Goal: Share content: Share content

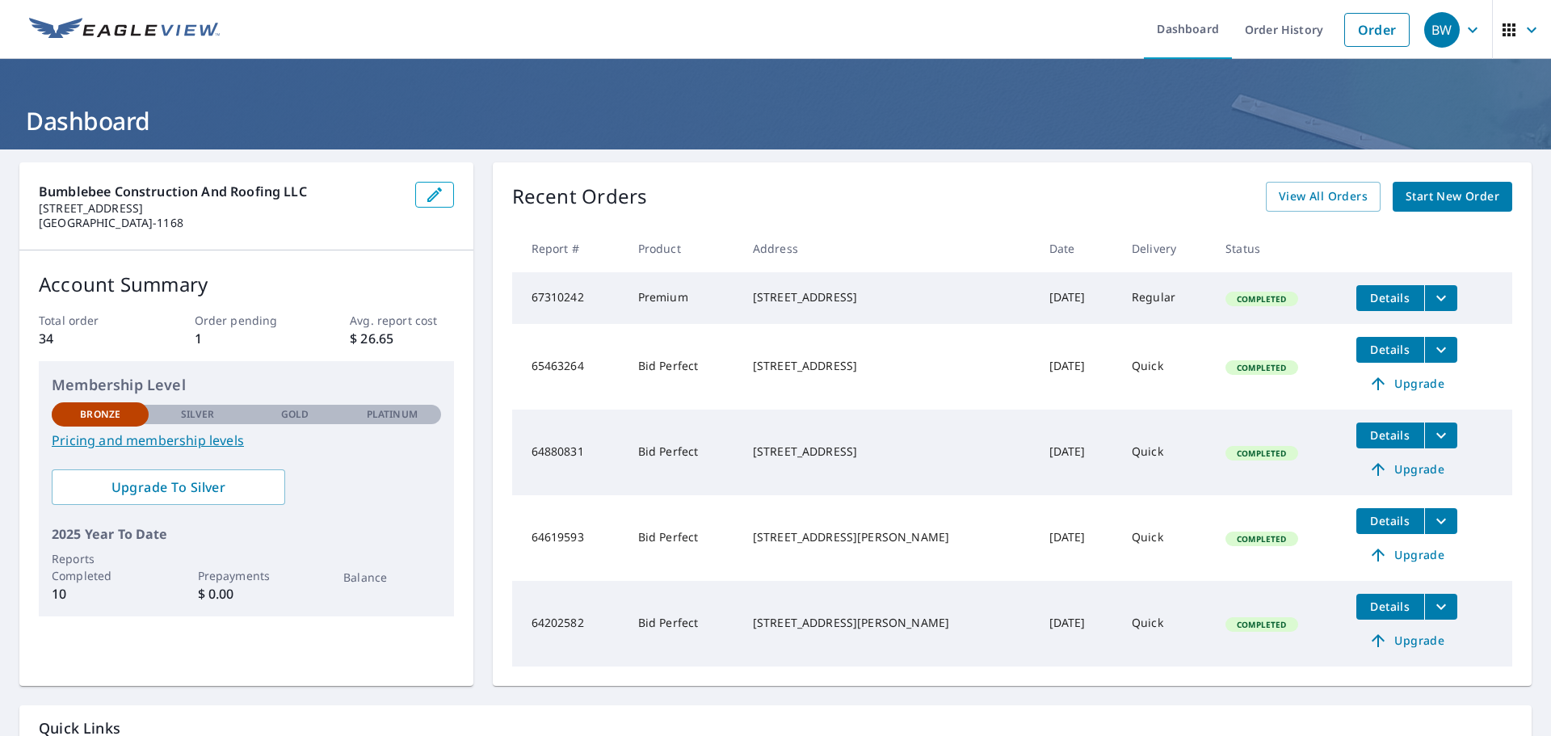
click at [1376, 300] on span "Details" at bounding box center [1390, 297] width 48 height 15
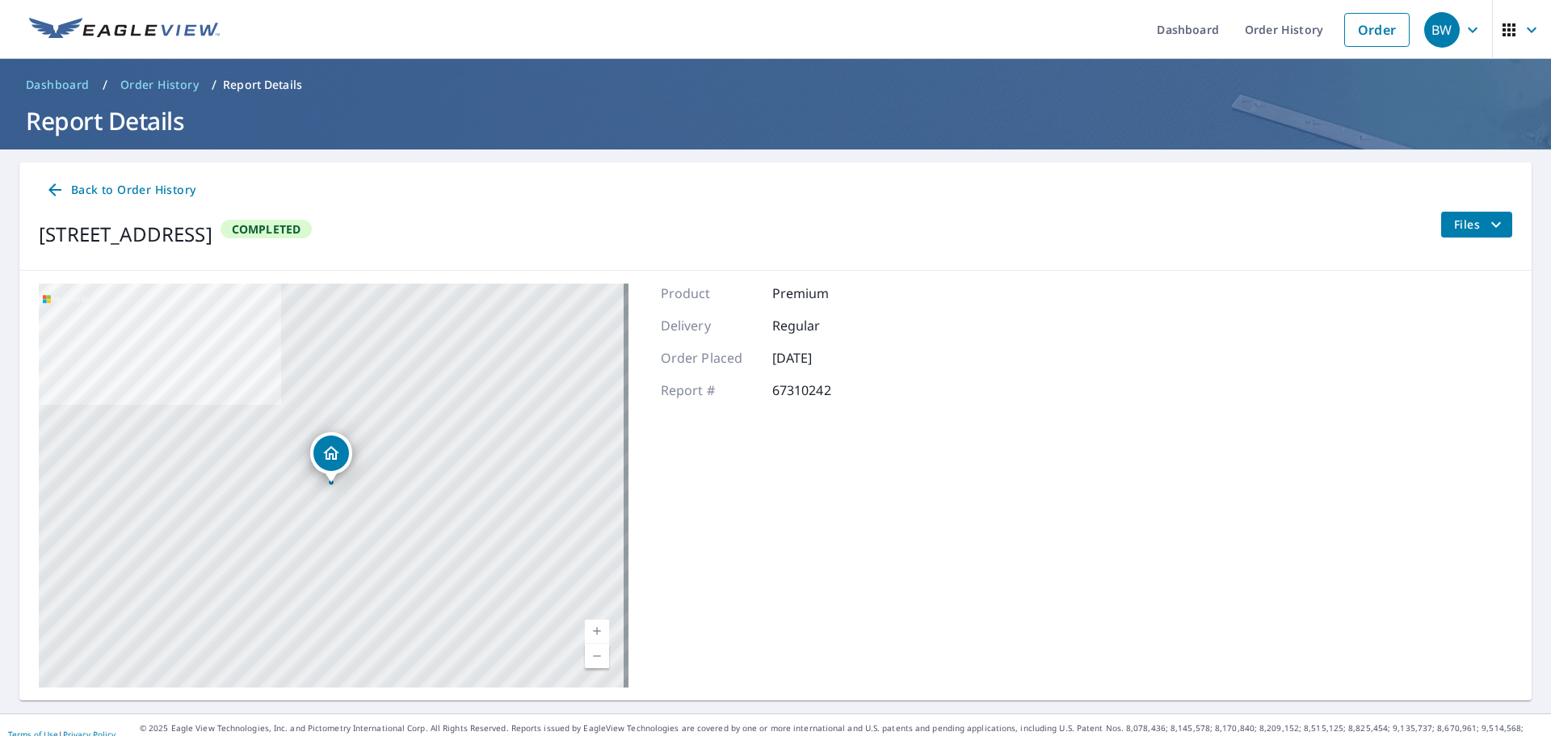
click at [338, 459] on icon "Dropped pin, building 1, Residential property, 2437 Shelby Cir Kissimmee, FL 34…" at bounding box center [330, 452] width 19 height 19
click at [330, 481] on div "Dropped pin, building 1, Residential property, 2437 Shelby Cir Kissimmee, FL 34…" at bounding box center [331, 474] width 21 height 16
click at [330, 462] on div "[STREET_ADDRESS]" at bounding box center [349, 452] width 208 height 27
click at [1459, 229] on span "Files" at bounding box center [1480, 224] width 52 height 19
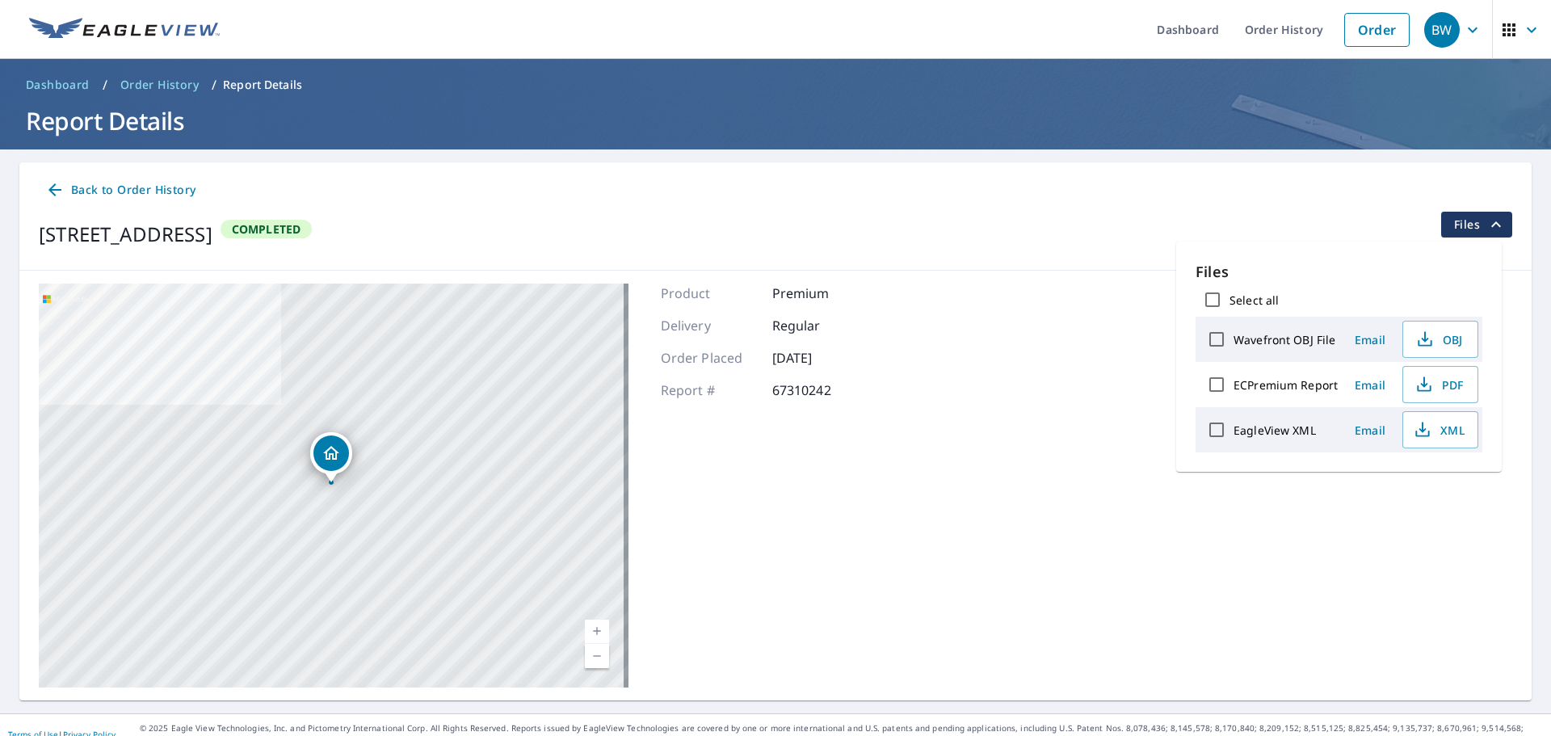
click at [1372, 343] on span "Email" at bounding box center [1369, 339] width 39 height 15
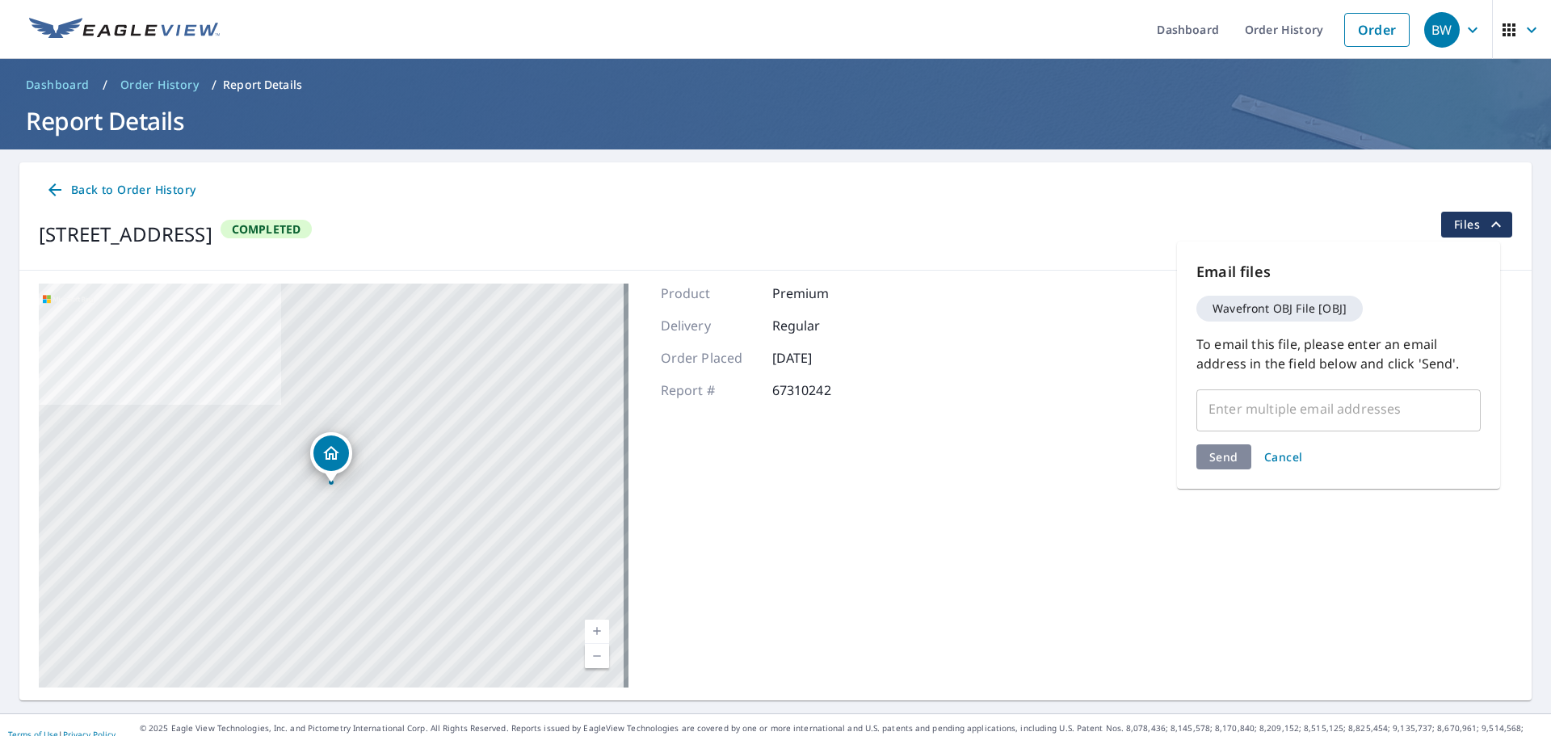
click at [1277, 457] on span "Cancel" at bounding box center [1283, 456] width 39 height 15
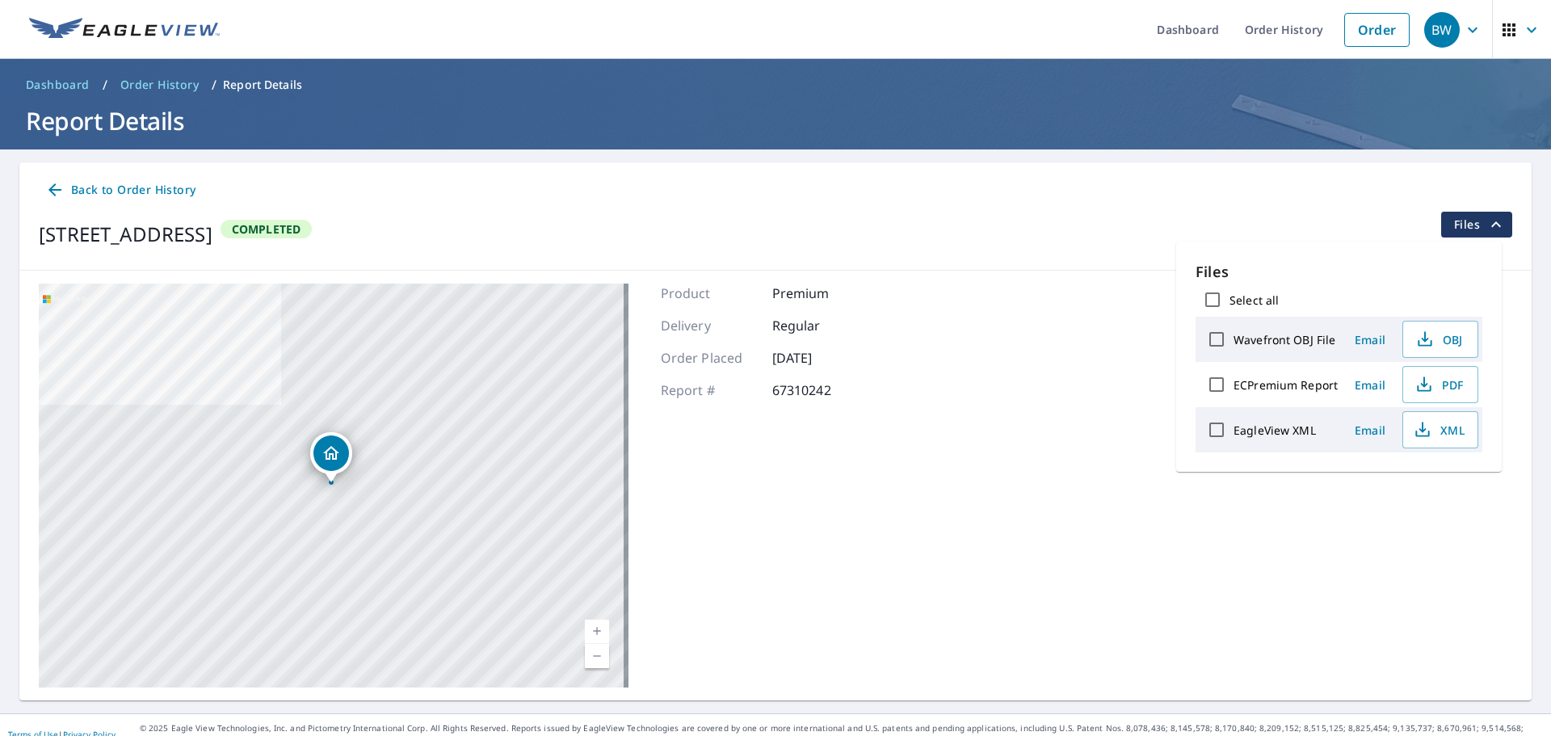
click at [1211, 340] on input "Wavefront OBJ File" at bounding box center [1216, 339] width 34 height 34
checkbox input "true"
click at [1219, 387] on input "ECPremium Report" at bounding box center [1216, 384] width 34 height 34
checkbox input "true"
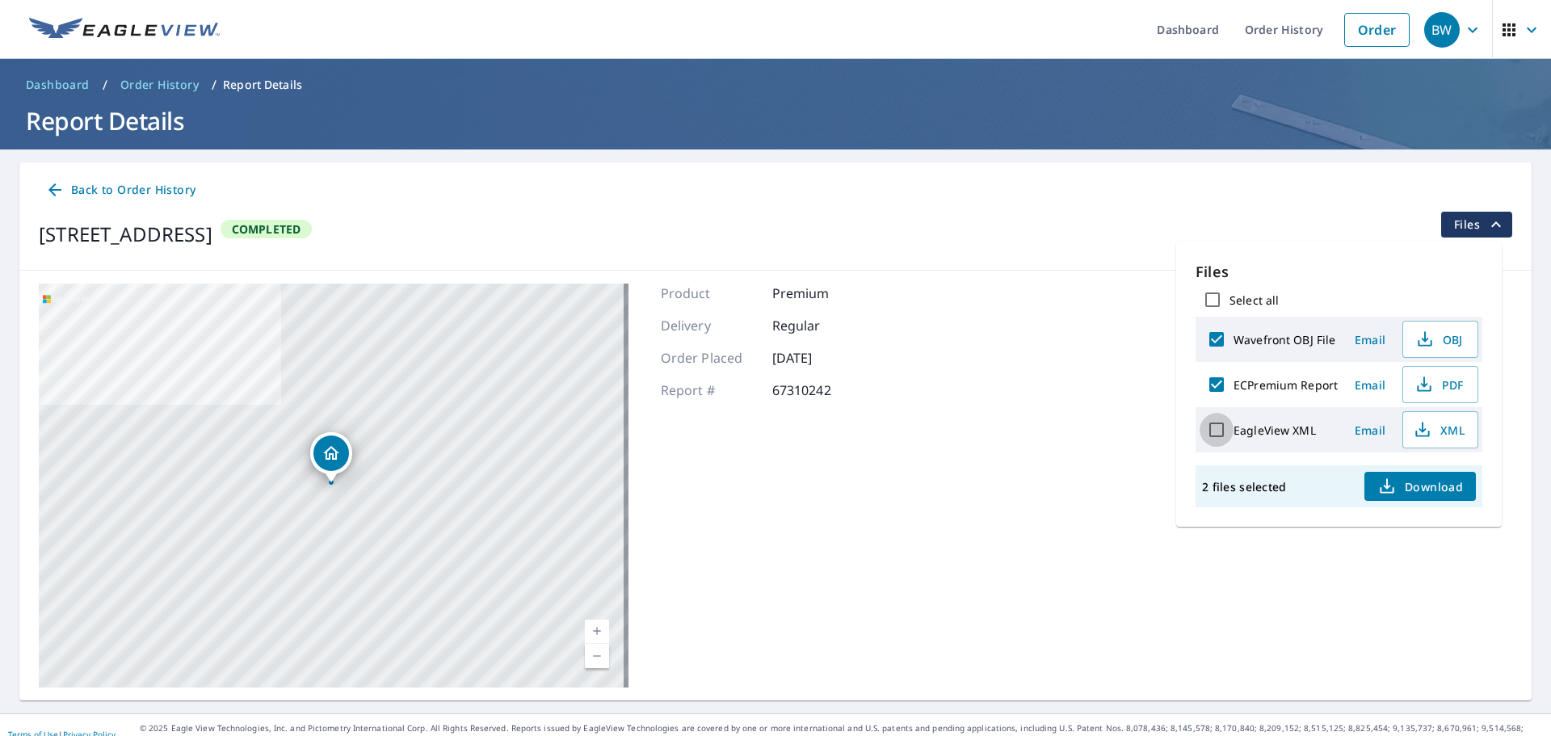
click at [1219, 430] on input "EagleView XML" at bounding box center [1216, 430] width 34 height 34
checkbox input "true"
click at [1369, 431] on span "Email" at bounding box center [1369, 429] width 39 height 15
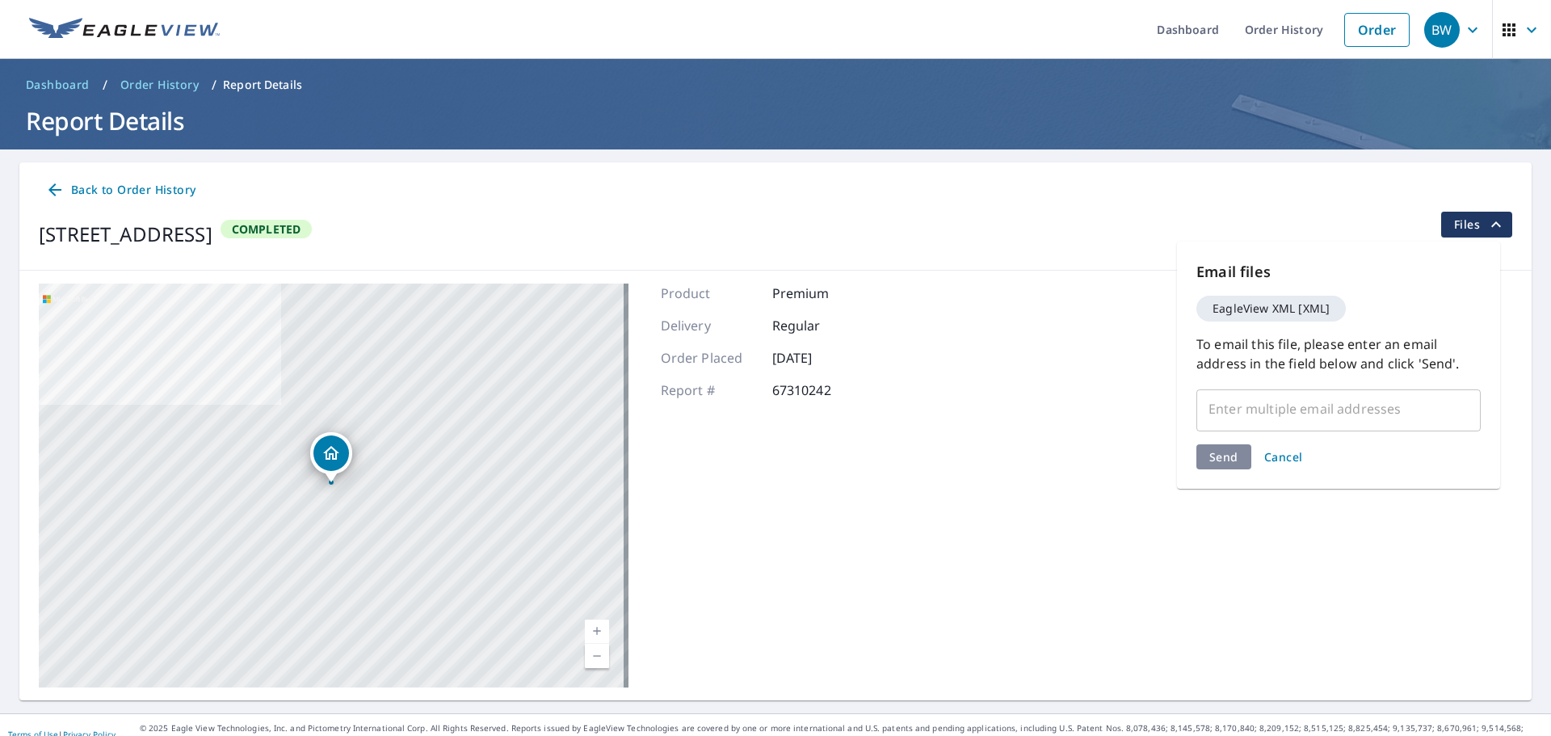
click at [1282, 418] on input "text" at bounding box center [1326, 408] width 246 height 31
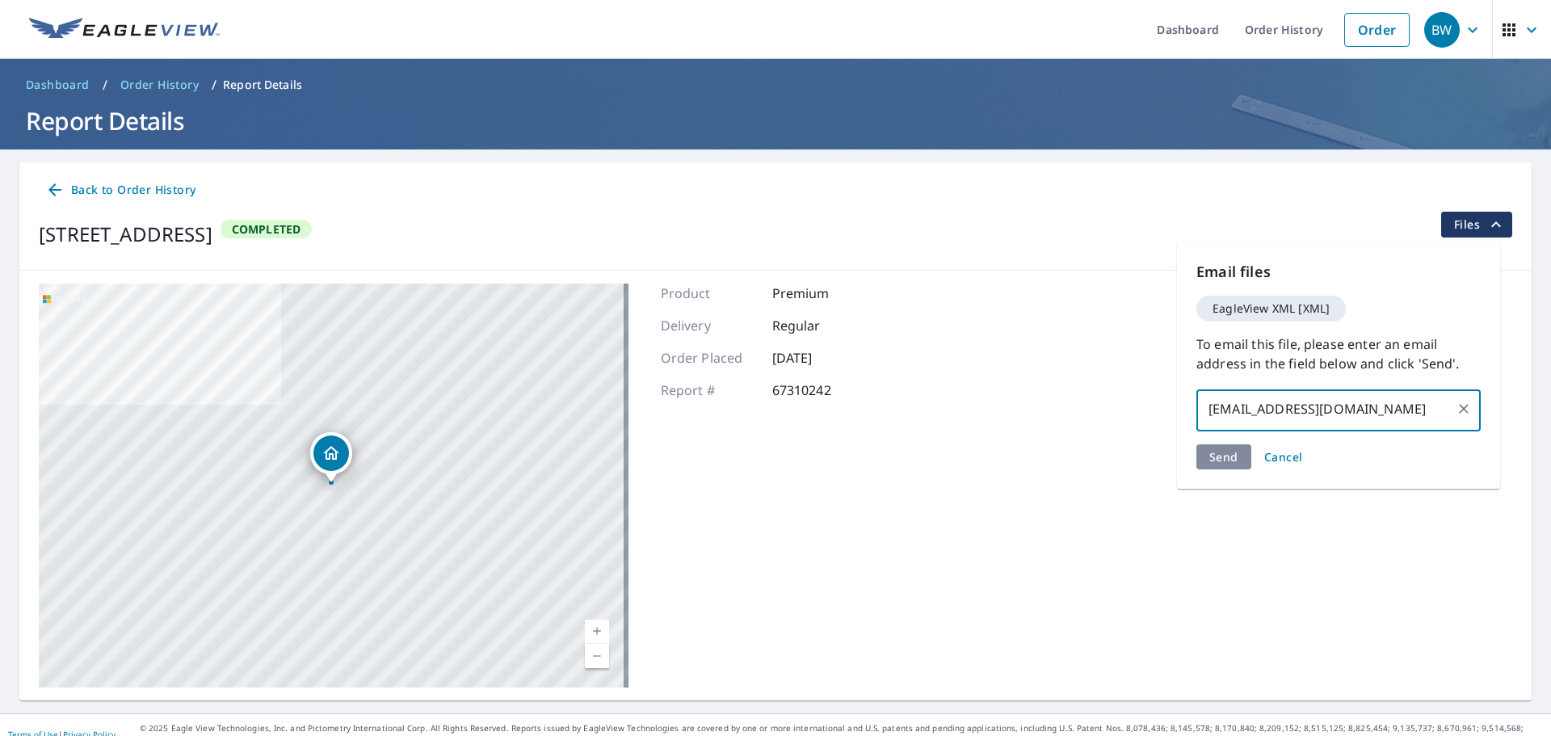
type input "[EMAIL_ADDRESS][DOMAIN_NAME]"
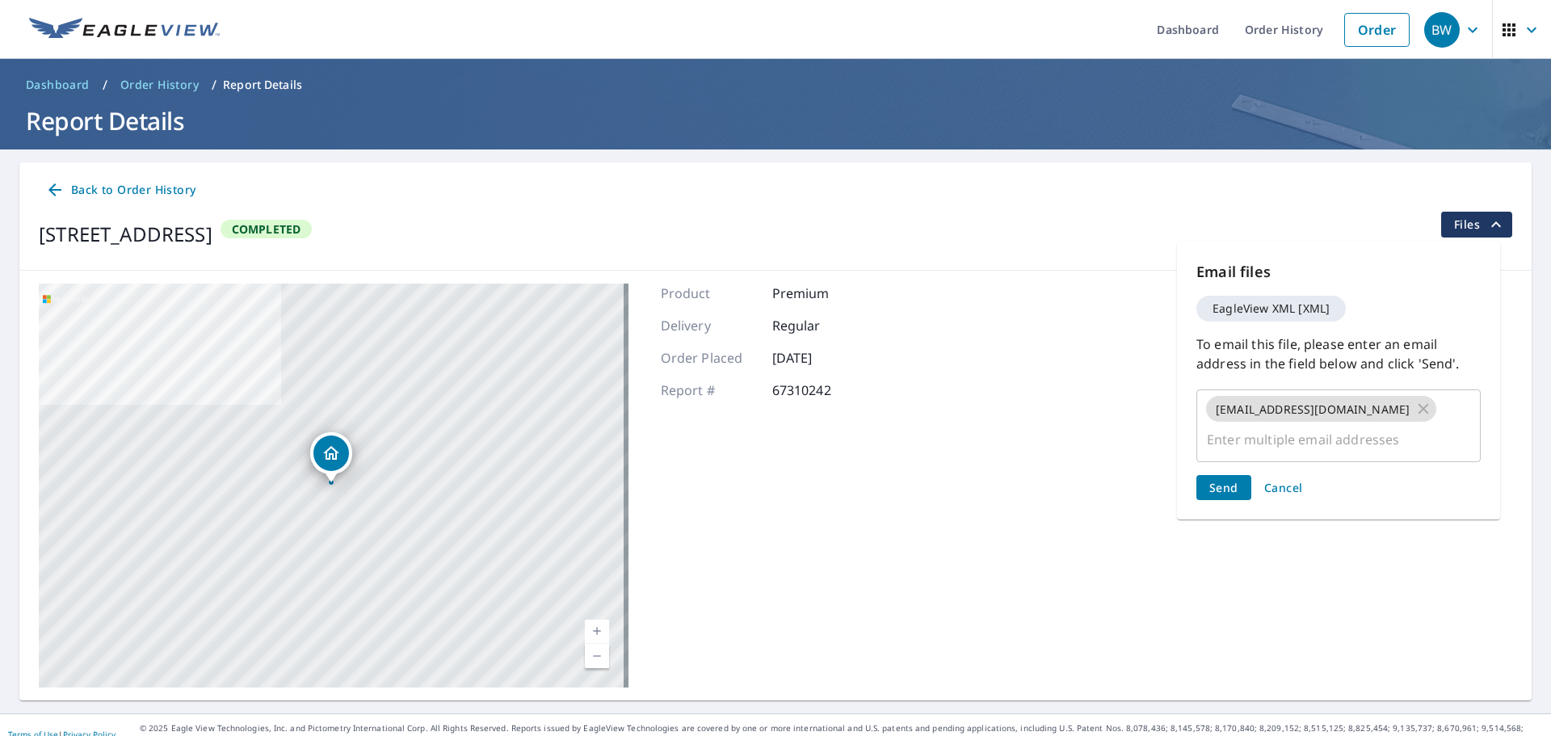
click at [1233, 475] on div "Send Cancel" at bounding box center [1338, 487] width 284 height 25
click at [1221, 480] on span "Send" at bounding box center [1223, 487] width 29 height 15
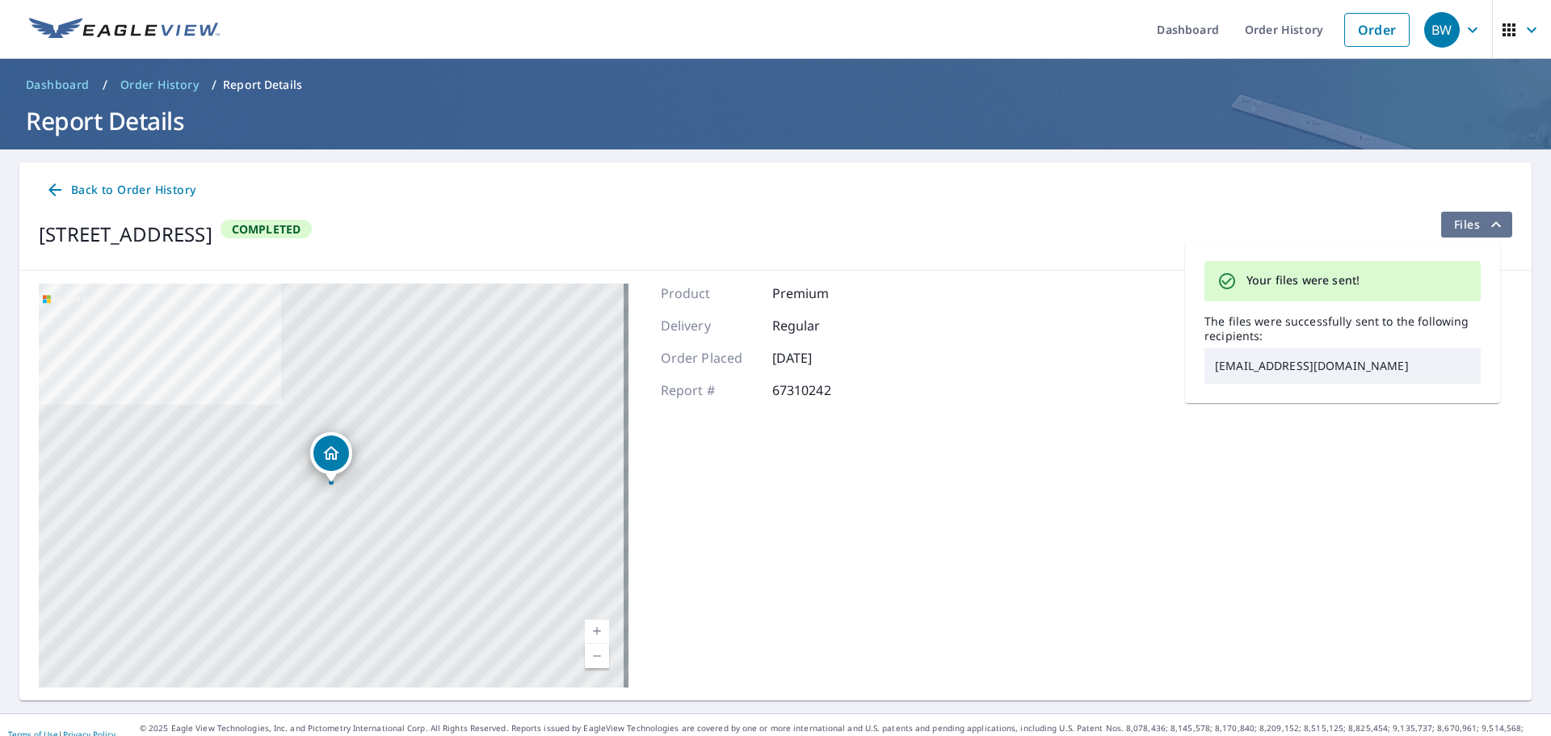
click at [1486, 225] on icon "filesDropdownBtn-67310242" at bounding box center [1495, 224] width 19 height 19
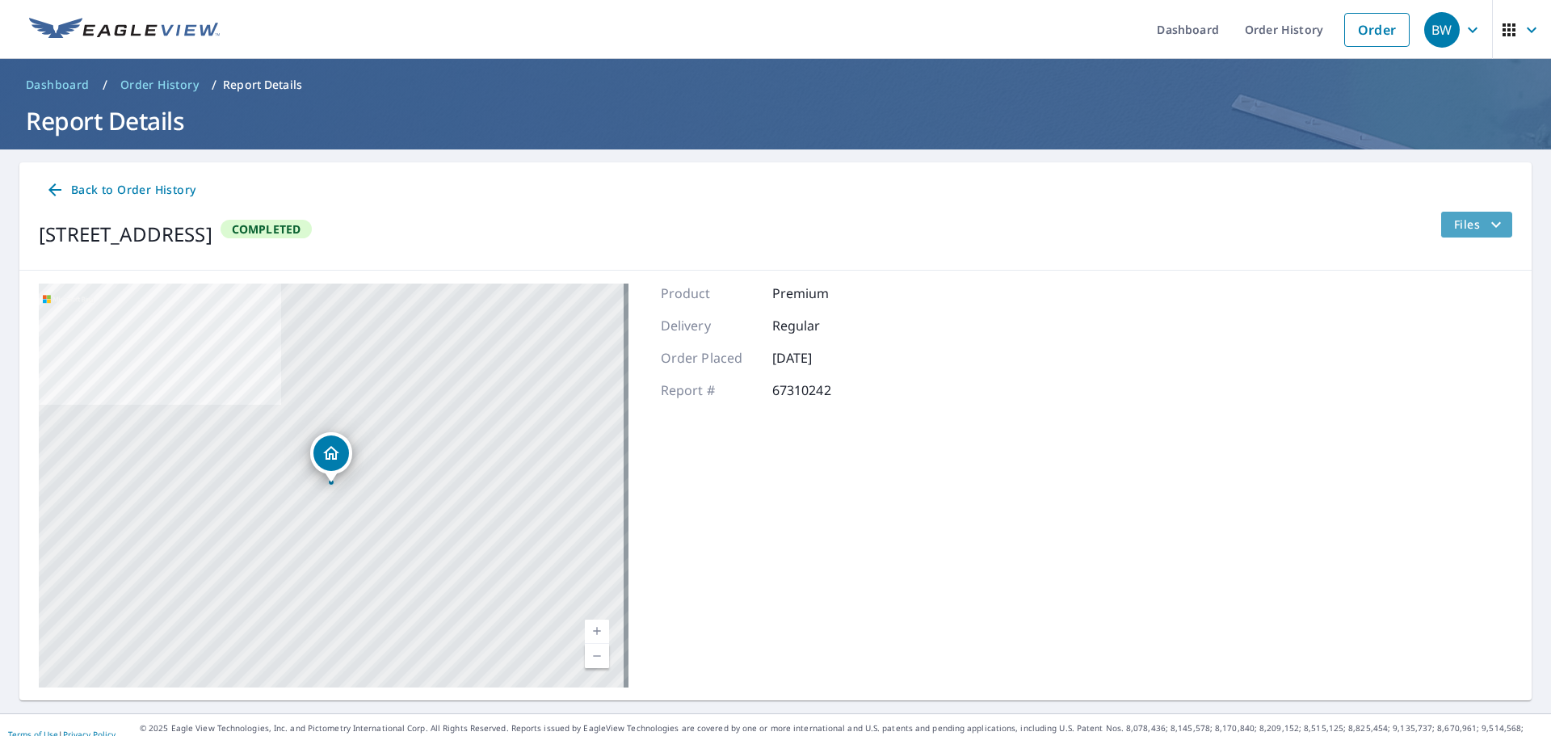
click at [1466, 233] on span "Files" at bounding box center [1480, 224] width 52 height 19
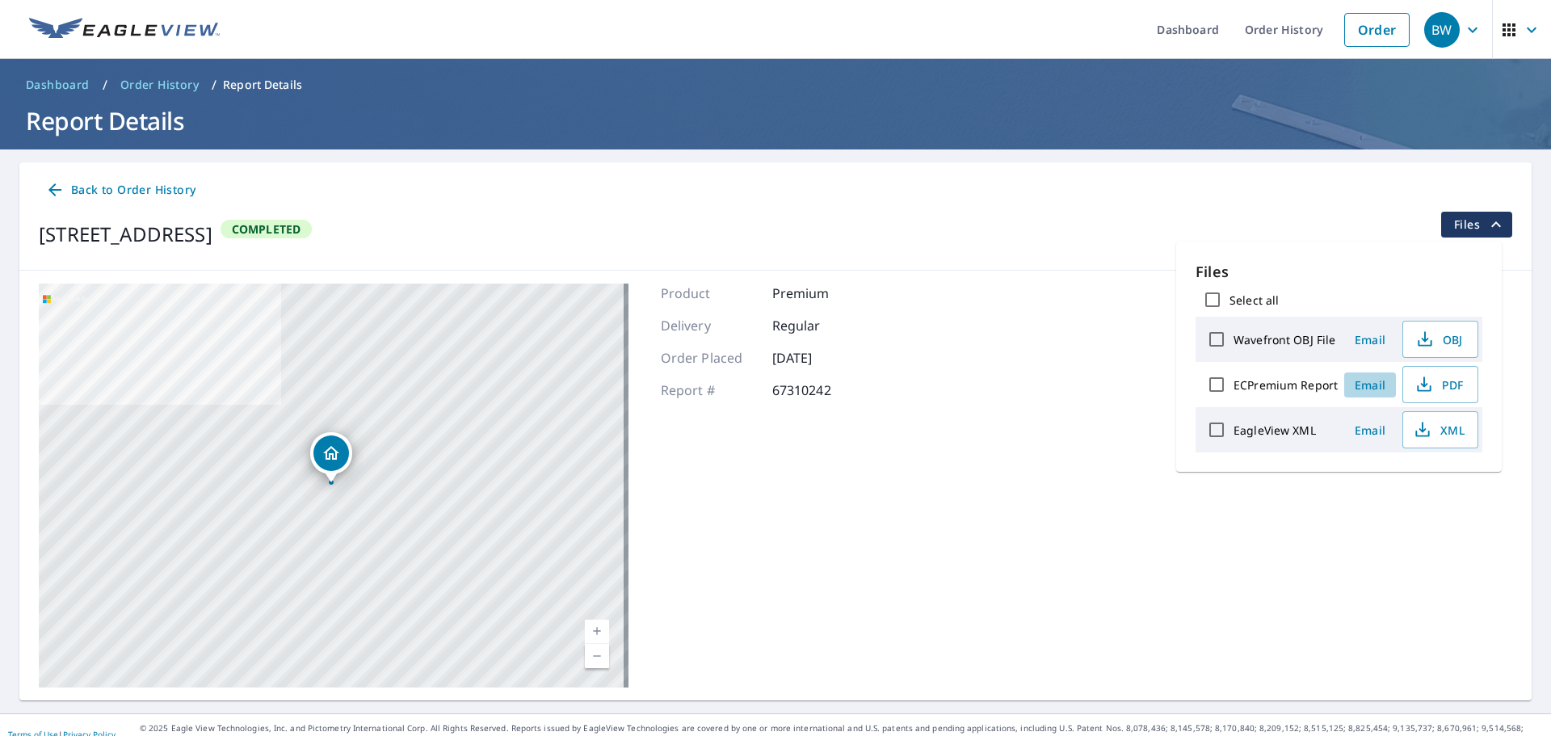
click at [1369, 390] on span "Email" at bounding box center [1369, 384] width 39 height 15
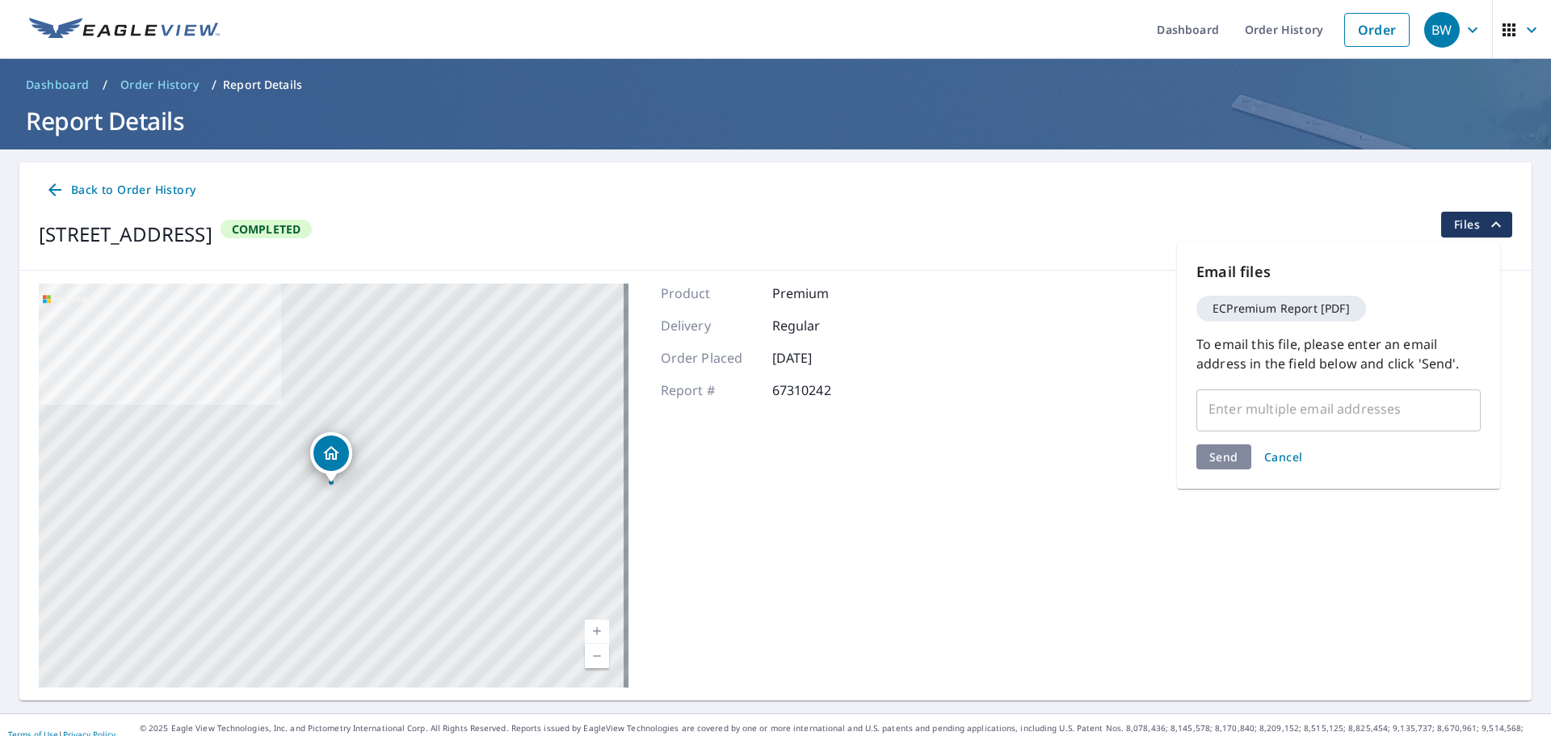
click at [1300, 411] on input "text" at bounding box center [1326, 408] width 246 height 31
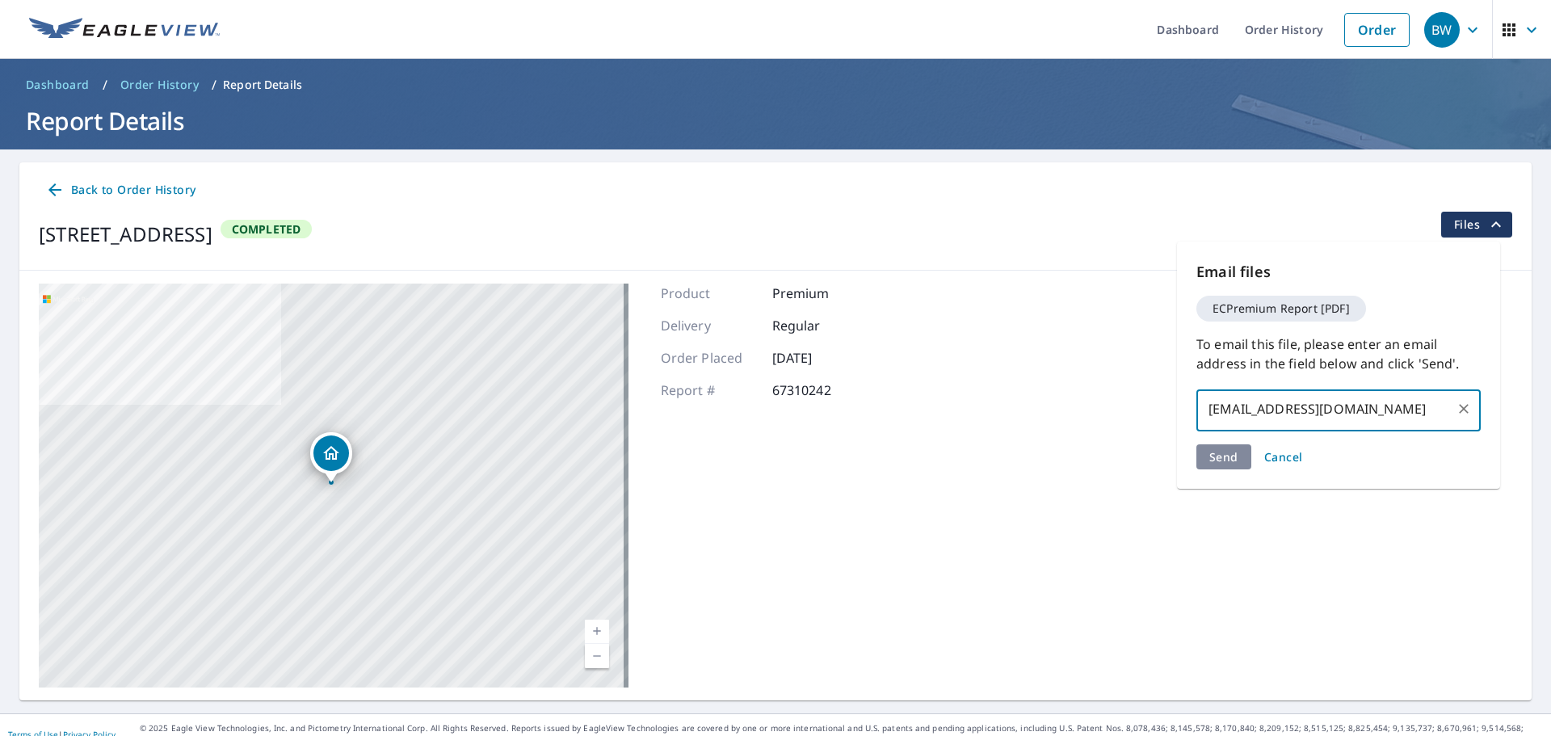
type input "[EMAIL_ADDRESS][DOMAIN_NAME]"
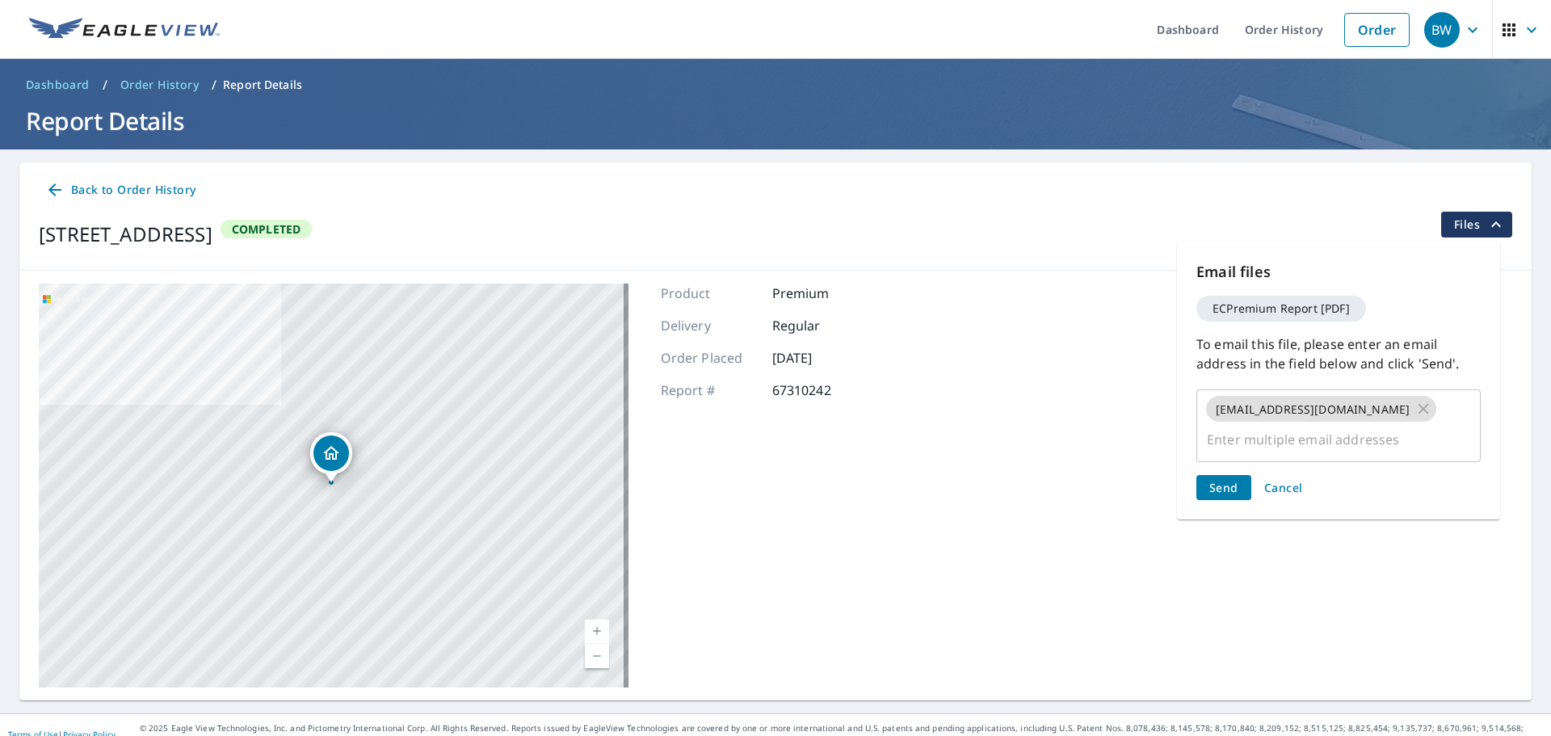
click at [1228, 475] on div "Send Cancel" at bounding box center [1338, 487] width 284 height 25
click at [1222, 475] on button "Send" at bounding box center [1223, 487] width 55 height 25
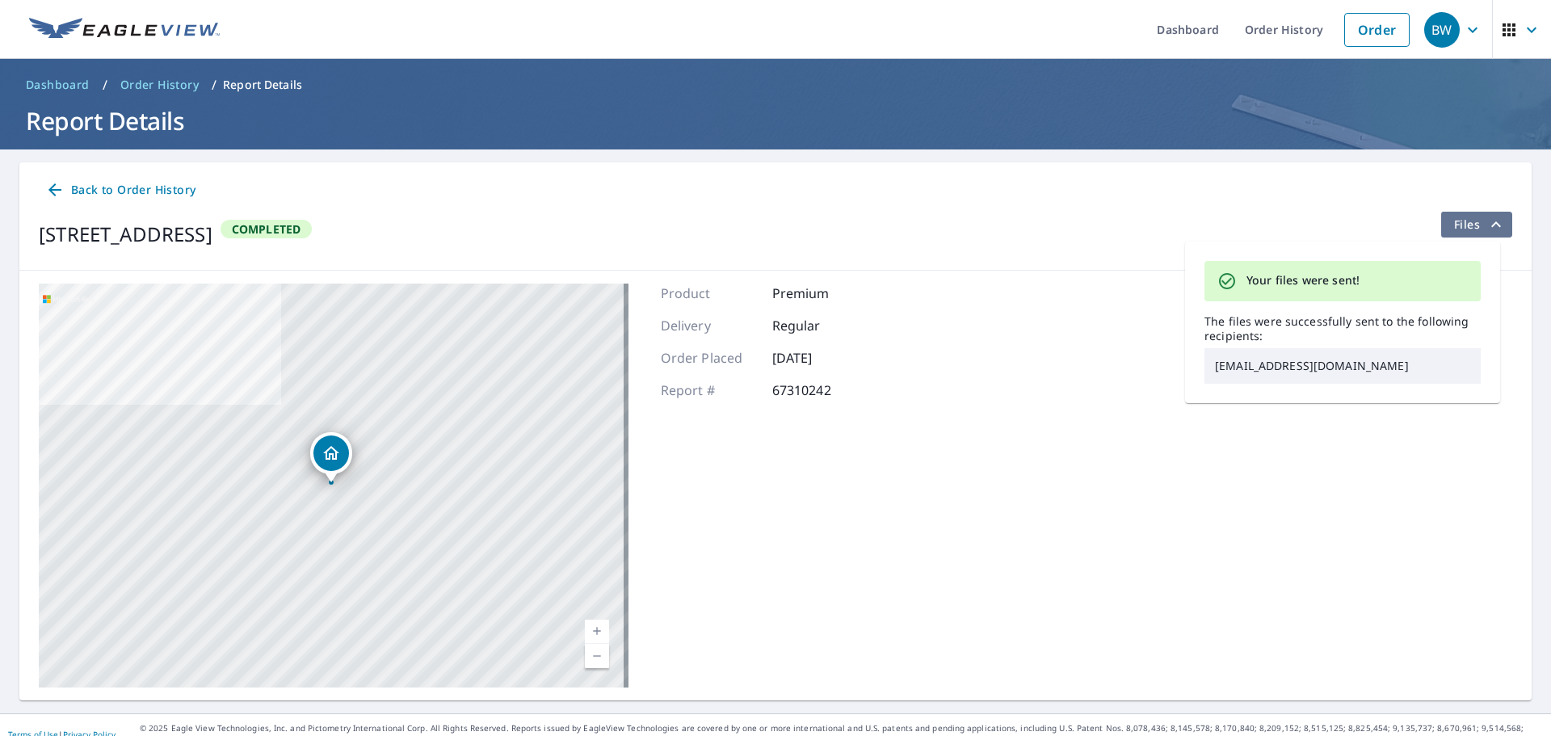
click at [1486, 233] on icon "filesDropdownBtn-67310242" at bounding box center [1495, 224] width 19 height 19
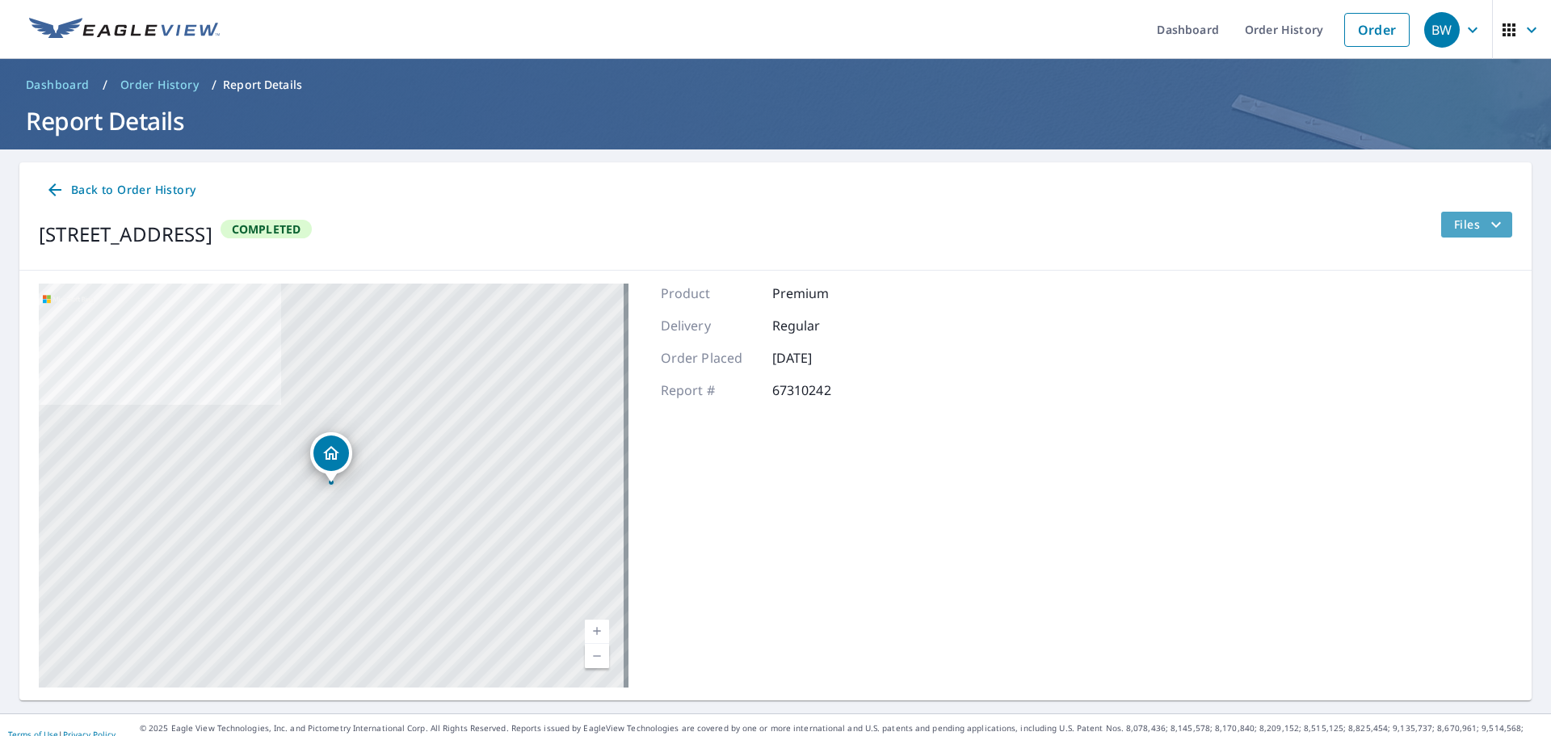
click at [1486, 233] on icon "filesDropdownBtn-67310242" at bounding box center [1495, 224] width 19 height 19
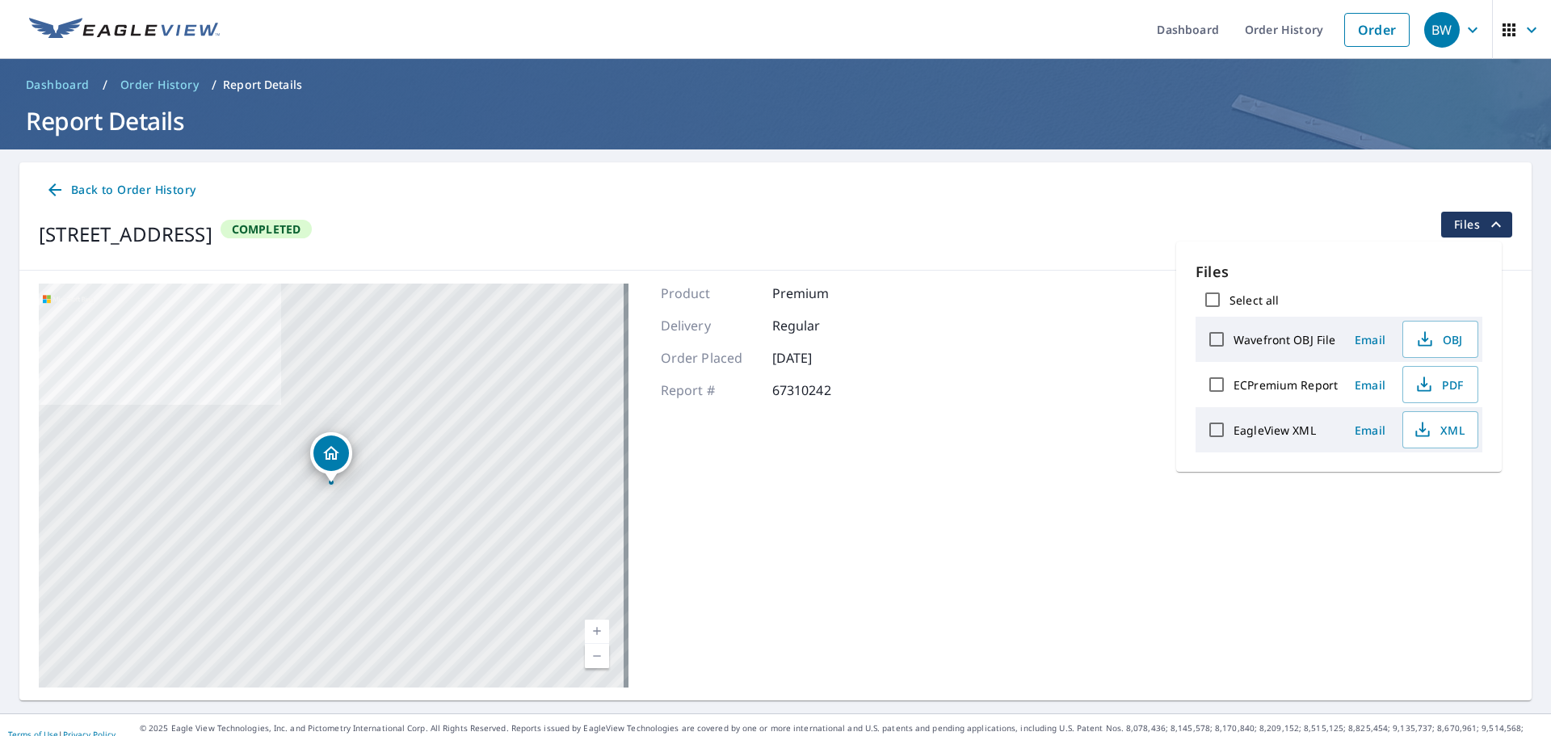
click at [1366, 342] on span "Email" at bounding box center [1369, 339] width 39 height 15
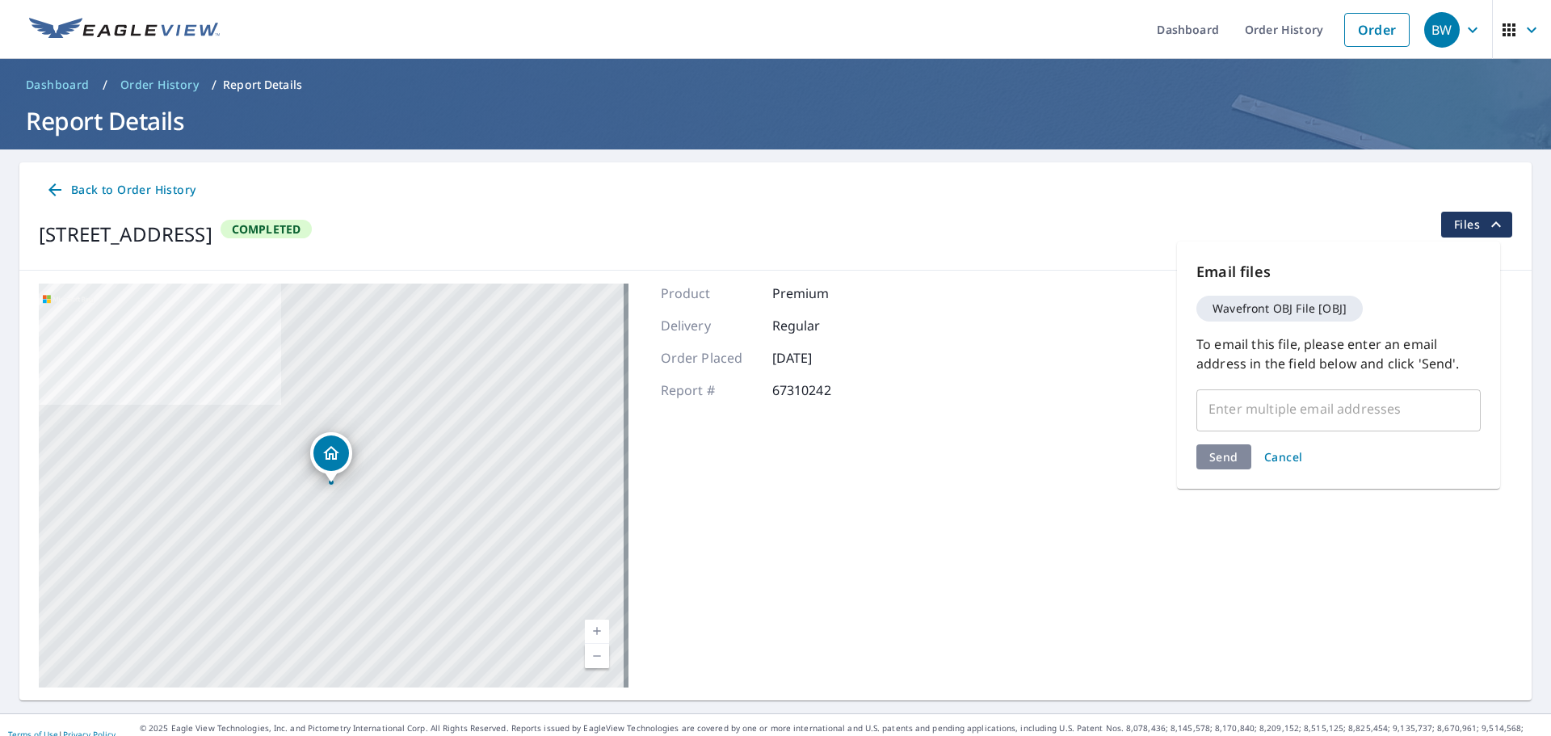
click at [1258, 417] on input "text" at bounding box center [1326, 408] width 246 height 31
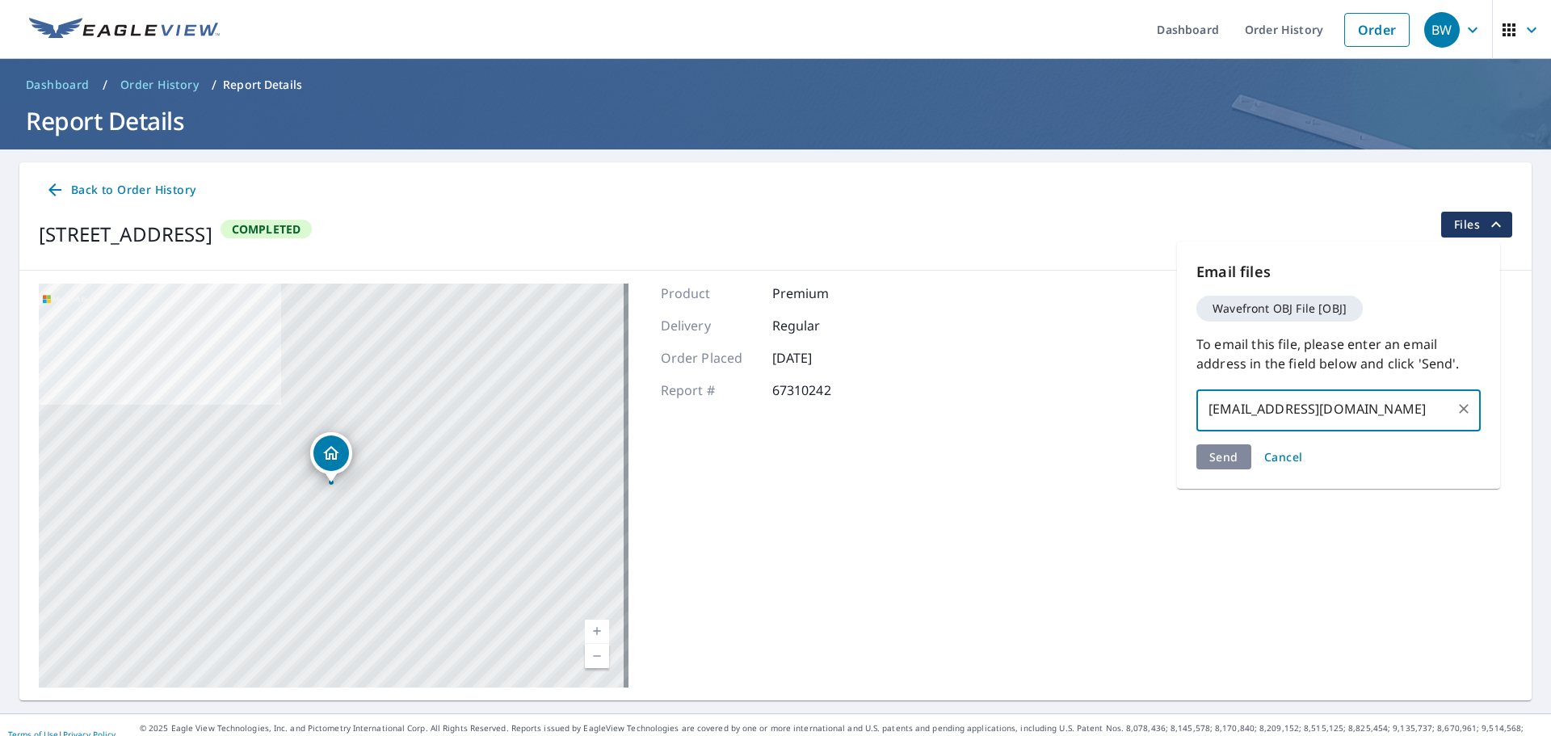
type input "[EMAIL_ADDRESS][DOMAIN_NAME]"
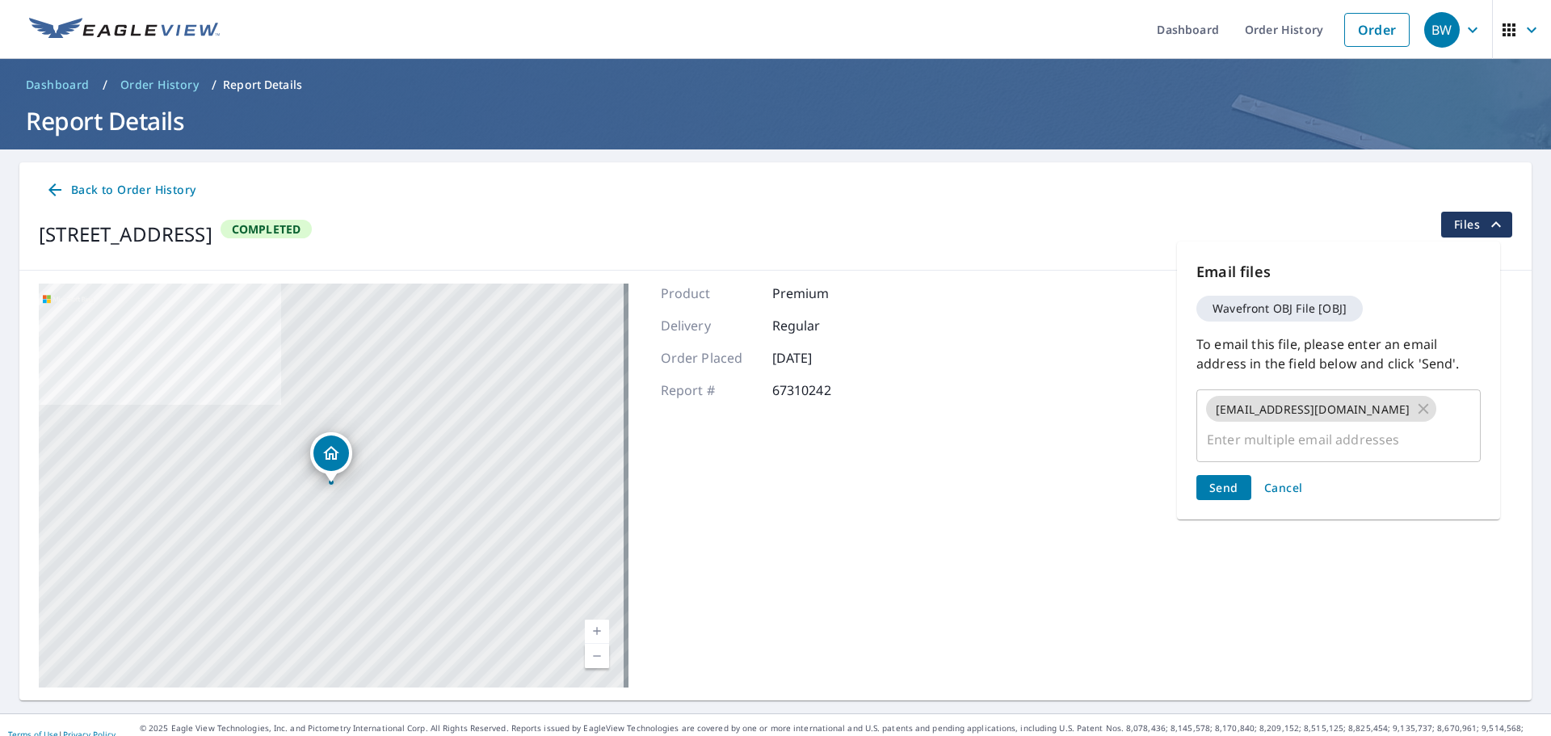
click at [1228, 475] on div "Send Cancel" at bounding box center [1338, 487] width 284 height 25
drag, startPoint x: 1282, startPoint y: 451, endPoint x: 1232, endPoint y: 462, distance: 50.5
click at [1232, 480] on span "Send" at bounding box center [1223, 487] width 29 height 15
